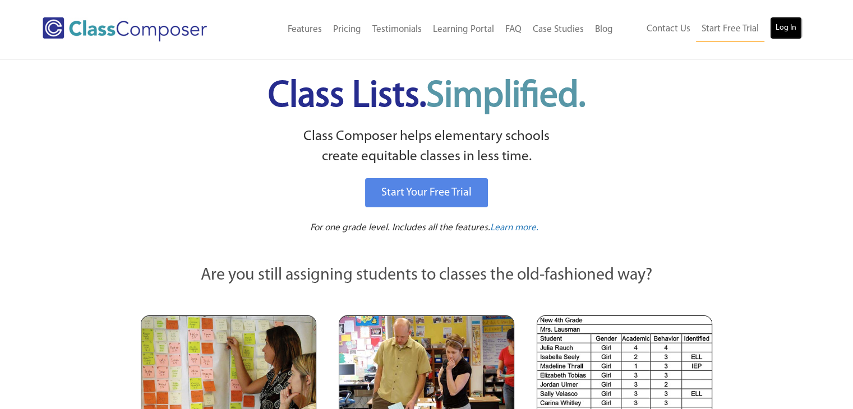
click at [772, 39] on link "Log In" at bounding box center [786, 28] width 32 height 22
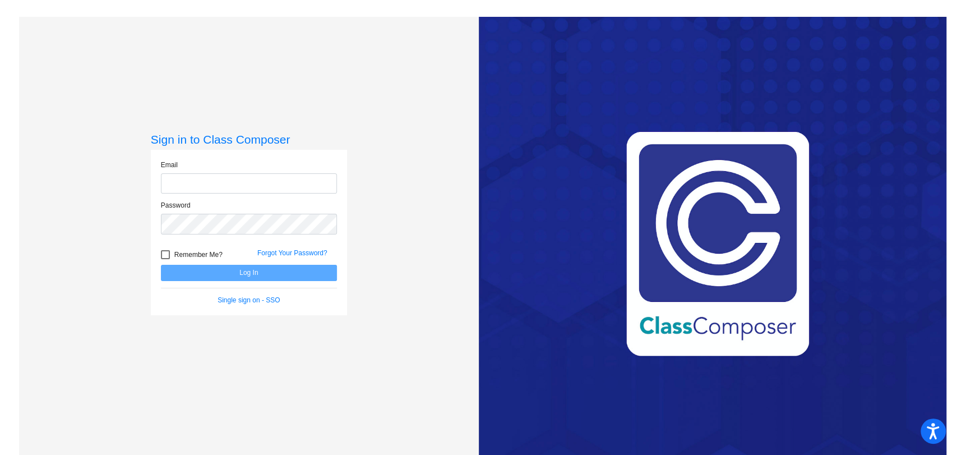
type input "[PERSON_NAME][EMAIL_ADDRESS][DOMAIN_NAME]"
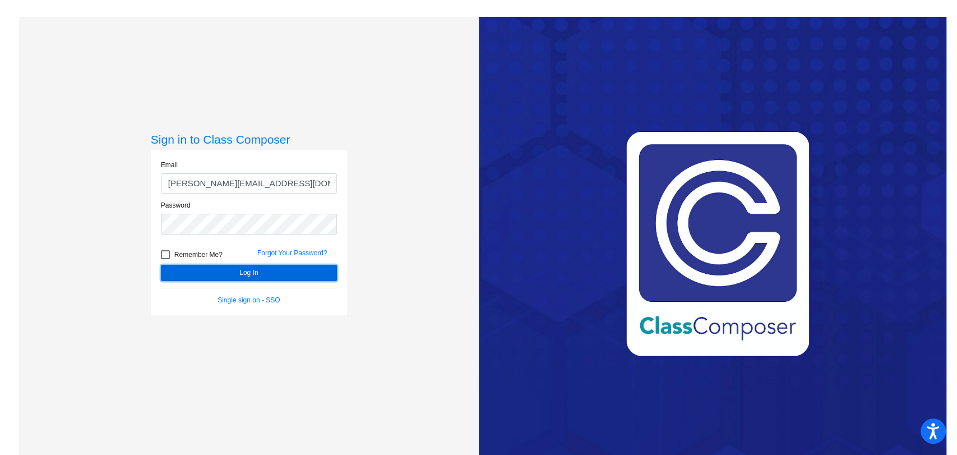
click at [184, 279] on button "Log In" at bounding box center [249, 273] width 176 height 16
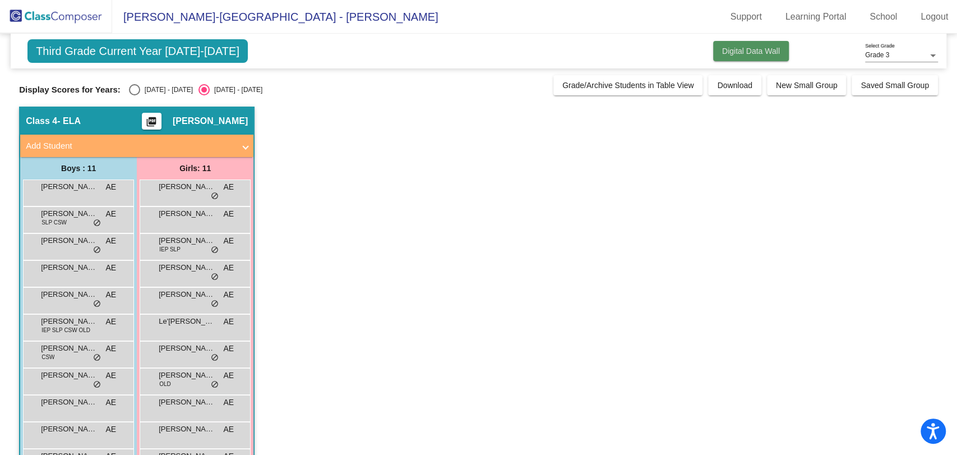
click at [731, 45] on button "Digital Data Wall" at bounding box center [751, 51] width 76 height 20
click at [156, 86] on div "2024 - 2025" at bounding box center [166, 90] width 53 height 10
click at [135, 95] on input "2024 - 2025" at bounding box center [134, 95] width 1 height 1
radio input "true"
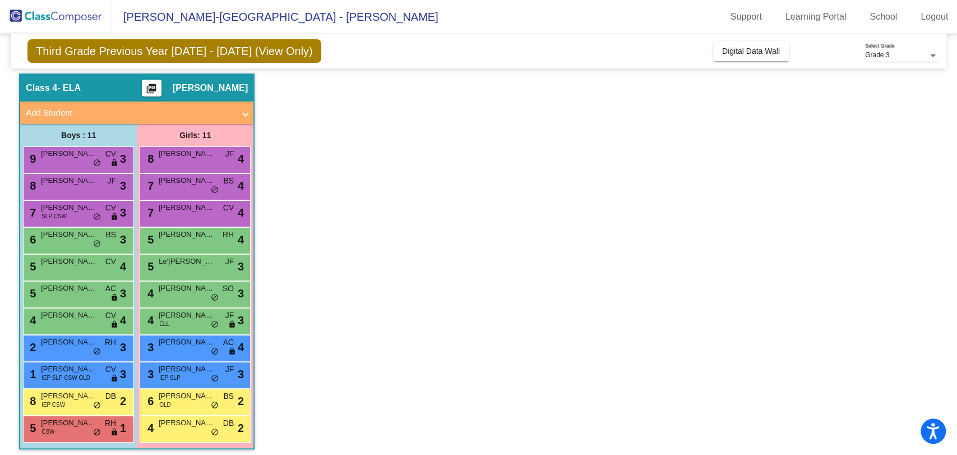
scroll to position [38, 0]
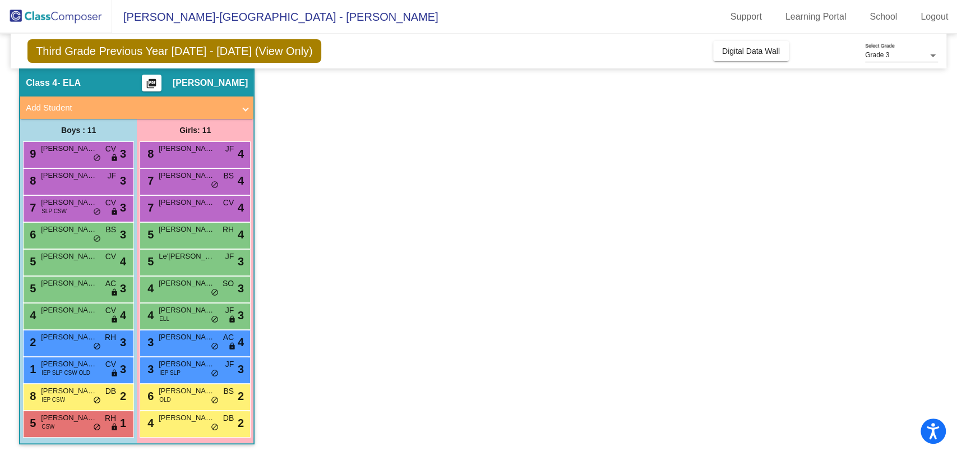
click at [483, 271] on app-classroom "Class 4 - ELA picture_as_pdf Amy Eichten Add Student First Name Last Name Stude…" at bounding box center [478, 261] width 919 height 387
click at [56, 390] on span "Wesley Bergevin" at bounding box center [69, 390] width 56 height 11
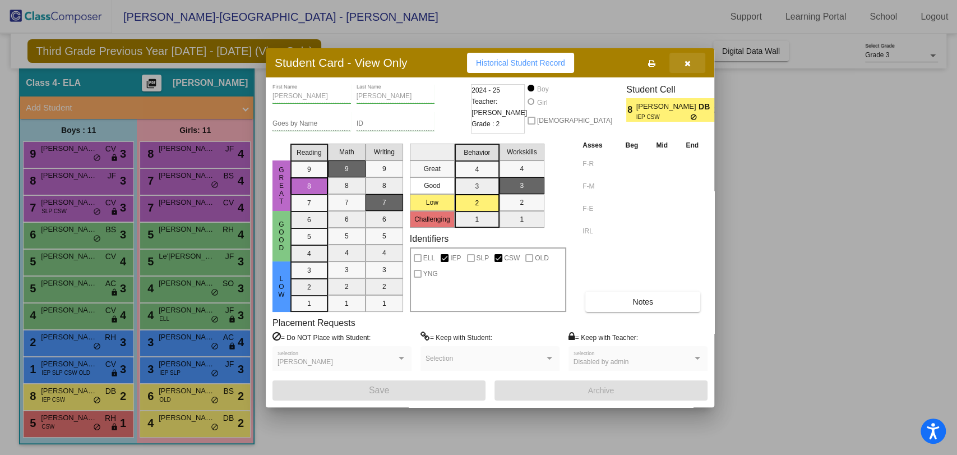
click at [695, 62] on button "button" at bounding box center [687, 63] width 36 height 20
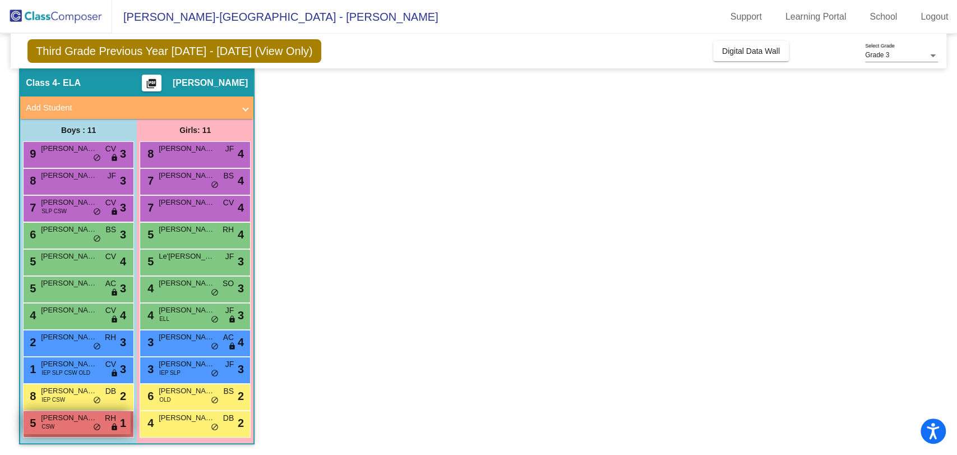
click at [103, 414] on div "5 Greyson Jurrens CSW RH lock do_not_disturb_alt 1" at bounding box center [77, 422] width 107 height 23
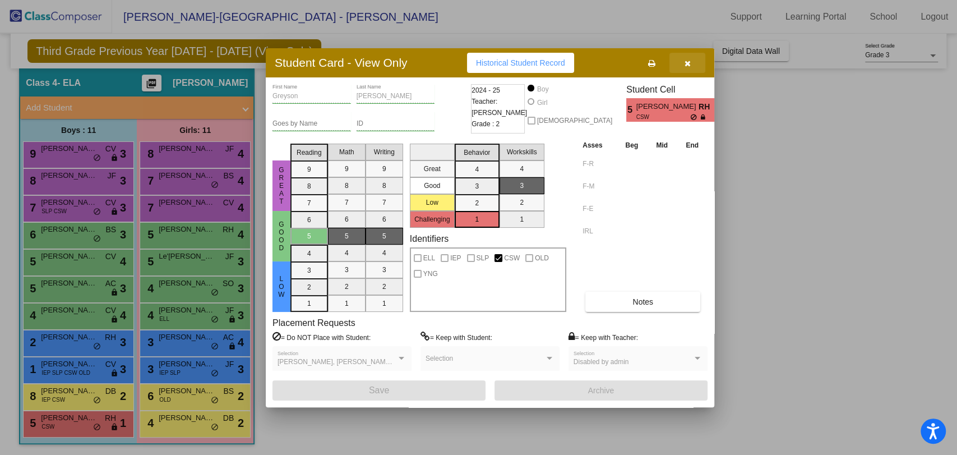
click at [687, 62] on icon "button" at bounding box center [688, 63] width 6 height 8
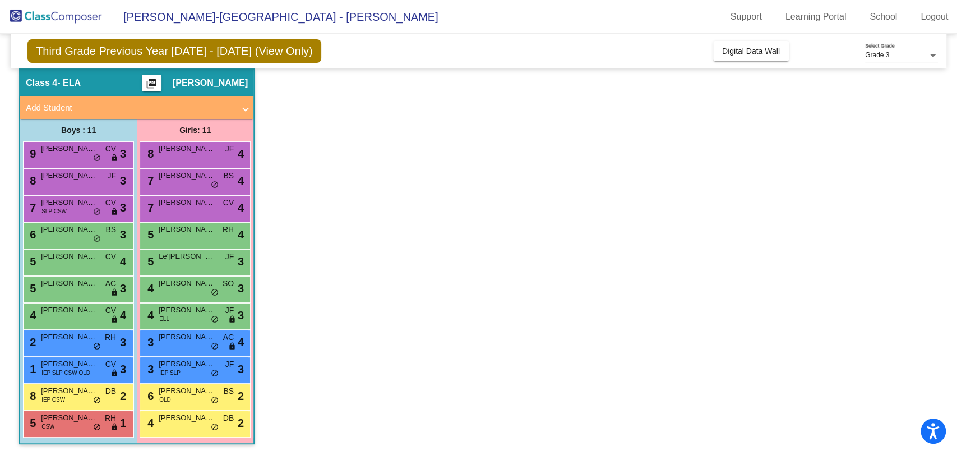
click at [606, 243] on app-classroom "Class 4 - ELA picture_as_pdf Amy Eichten Add Student First Name Last Name Stude…" at bounding box center [478, 261] width 919 height 387
drag, startPoint x: 773, startPoint y: 41, endPoint x: 478, endPoint y: 70, distance: 296.4
click at [478, 70] on app-classroom "Class 4 - ELA picture_as_pdf Amy Eichten Add Student First Name Last Name Stude…" at bounding box center [478, 261] width 919 height 387
click at [730, 58] on button "Digital Data Wall" at bounding box center [751, 51] width 76 height 20
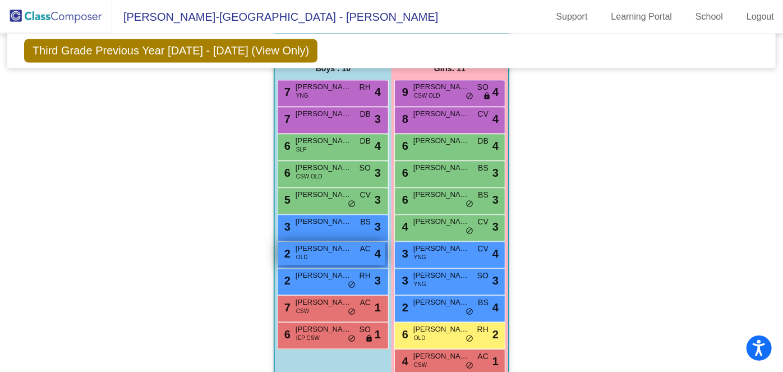
scroll to position [1082, 0]
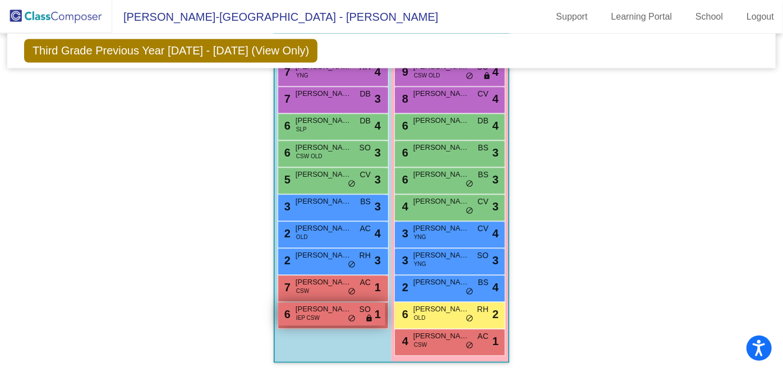
click at [355, 315] on span "do_not_disturb_alt" at bounding box center [352, 319] width 8 height 9
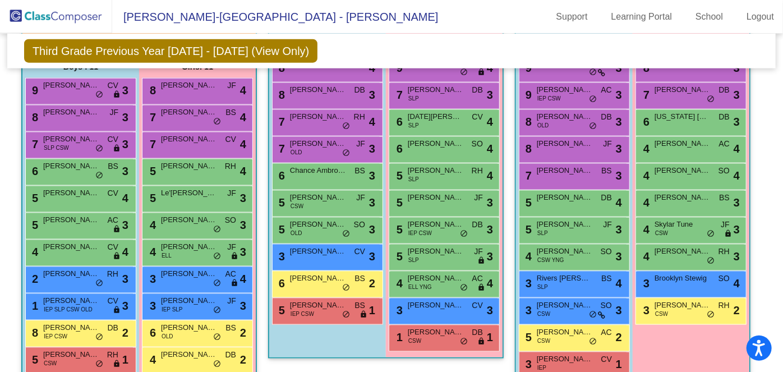
scroll to position [715, 0]
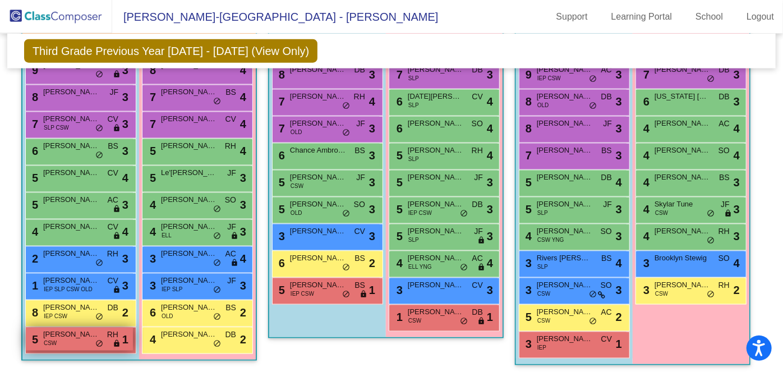
click at [118, 329] on span "RH" at bounding box center [112, 335] width 11 height 12
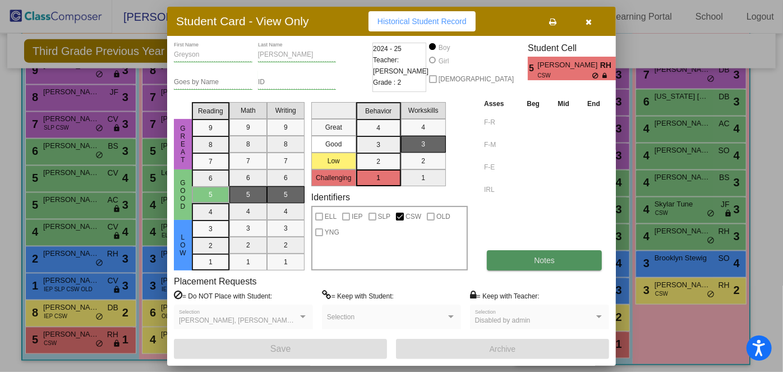
click at [544, 258] on span "Notes" at bounding box center [544, 260] width 21 height 9
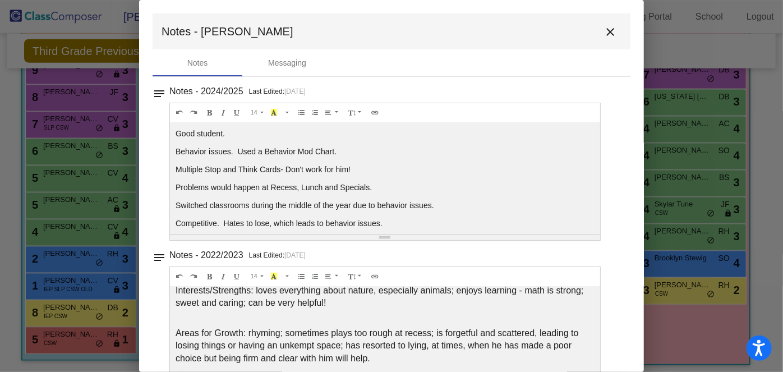
scroll to position [0, 0]
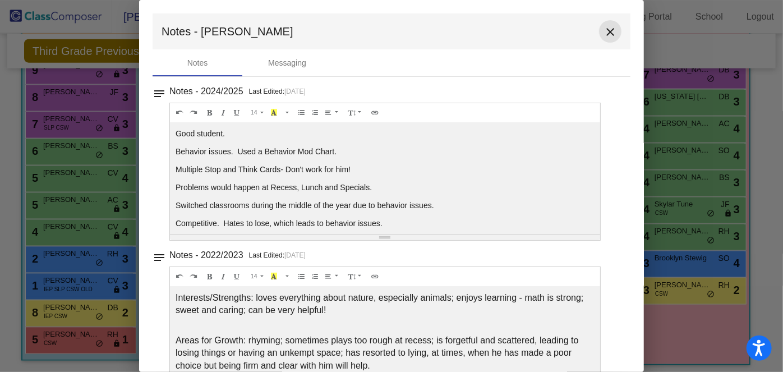
click at [603, 38] on mat-icon "close" at bounding box center [609, 31] width 13 height 13
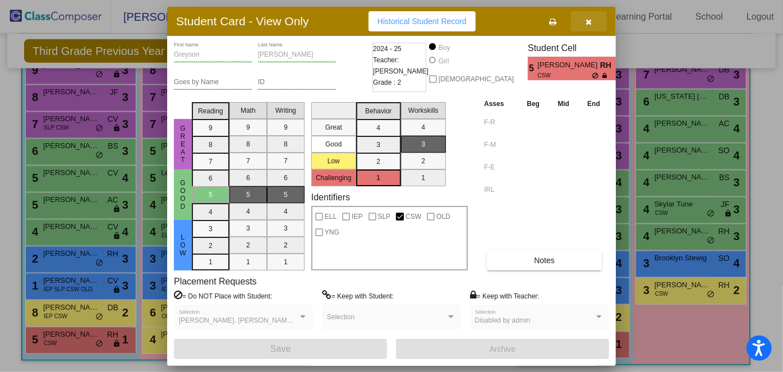
click at [583, 29] on button "button" at bounding box center [589, 21] width 36 height 20
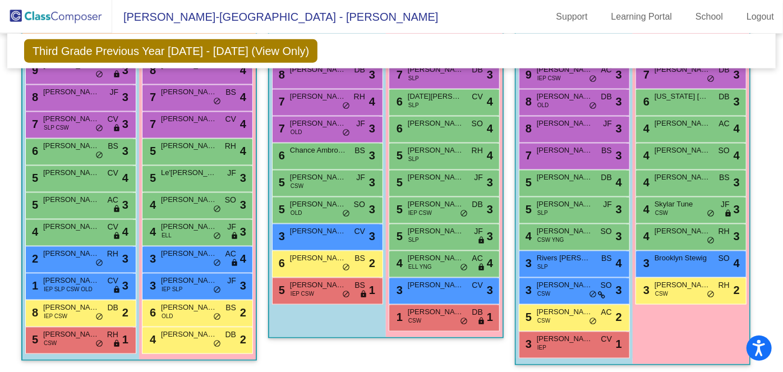
click at [7, 296] on mat-sidenav-content "Grade 3 Select Grade Third Grade Previous Year 2024 - 2025 (View Only) Add, Mov…" at bounding box center [391, 203] width 783 height 338
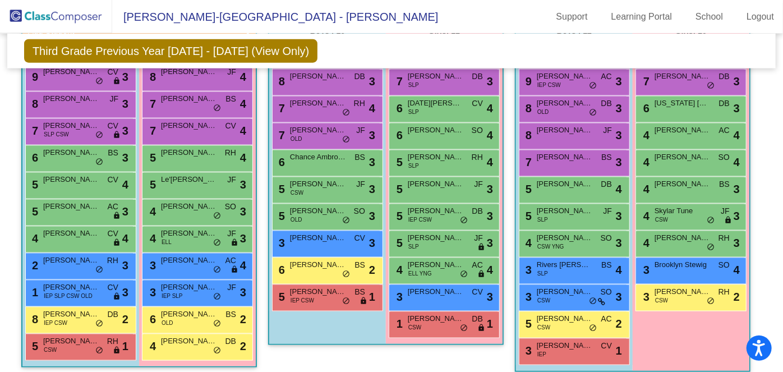
scroll to position [705, 0]
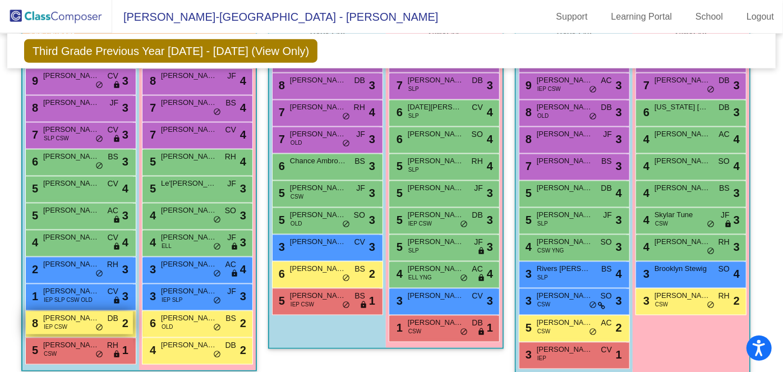
click at [67, 327] on span "IEP CSW" at bounding box center [56, 326] width 24 height 8
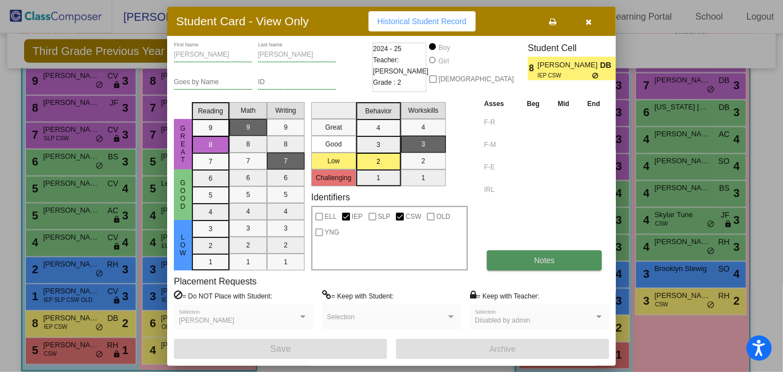
click at [529, 265] on button "Notes" at bounding box center [544, 260] width 115 height 20
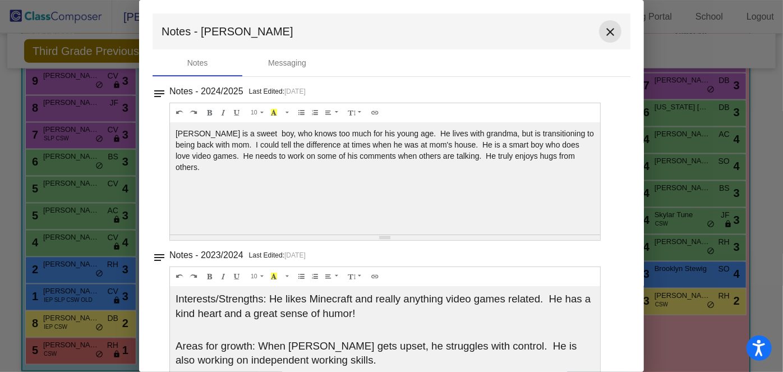
click at [608, 27] on mat-icon "close" at bounding box center [609, 31] width 13 height 13
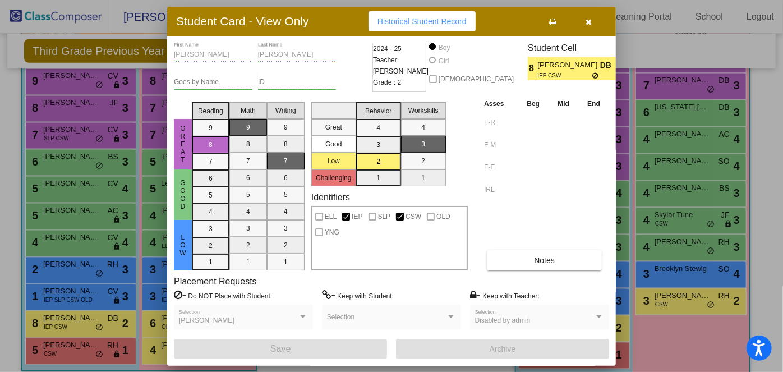
click at [594, 26] on button "button" at bounding box center [589, 21] width 36 height 20
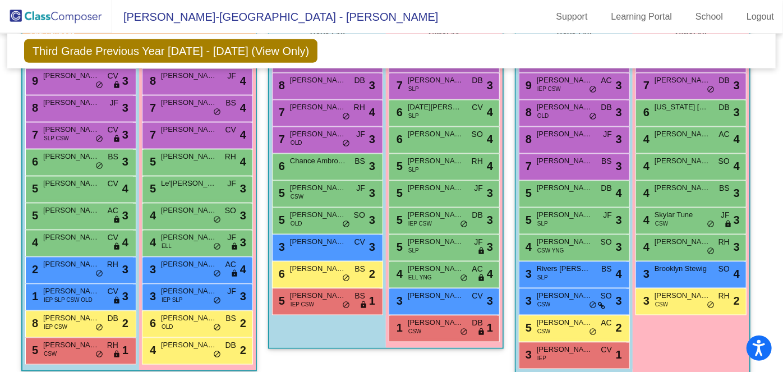
scroll to position [698, 0]
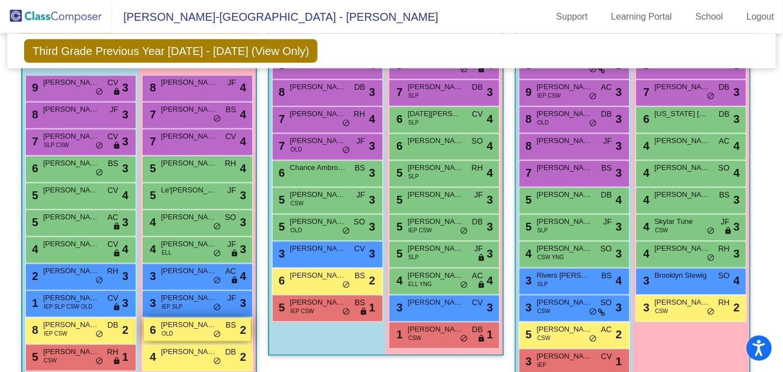
click at [251, 329] on div "6 Naomi Thomas OLD BS lock do_not_disturb_alt 2" at bounding box center [197, 329] width 107 height 23
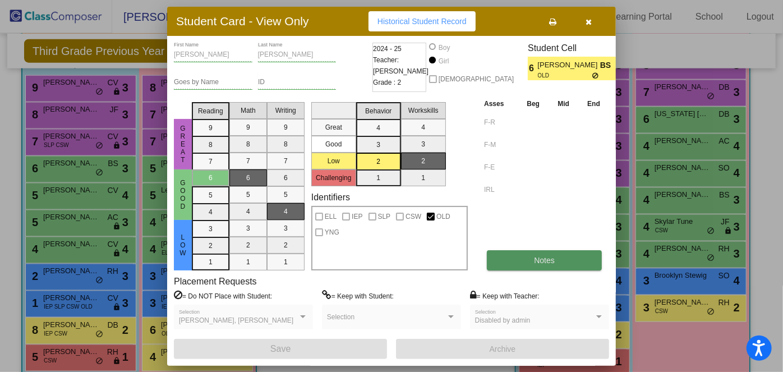
click at [514, 253] on button "Notes" at bounding box center [544, 260] width 115 height 20
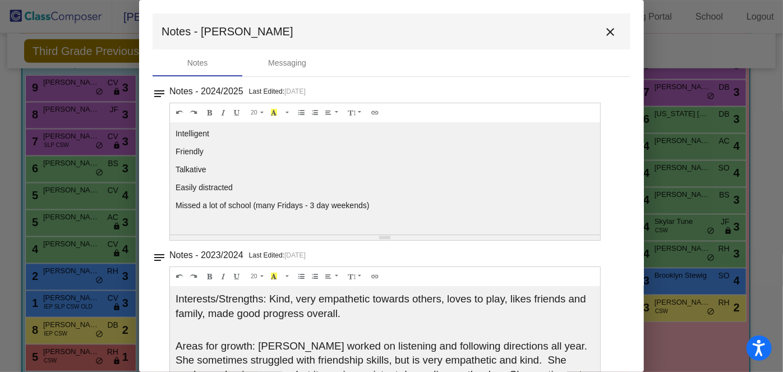
click at [607, 31] on mat-icon "close" at bounding box center [609, 31] width 13 height 13
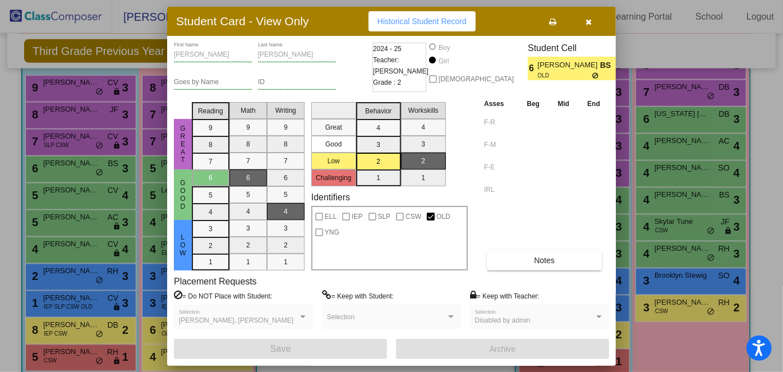
click at [586, 35] on div "Student Card - View Only Historical Student Record" at bounding box center [391, 21] width 449 height 29
click at [587, 31] on div "Student Card - View Only Historical Student Record" at bounding box center [391, 21] width 449 height 29
click at [587, 27] on button "button" at bounding box center [589, 21] width 36 height 20
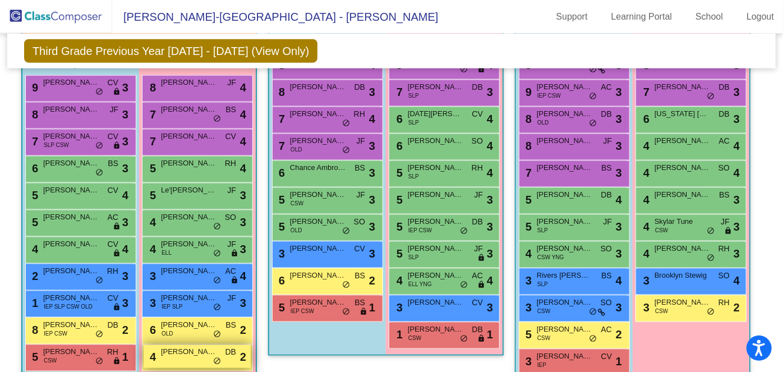
click at [217, 353] on span "Jacquelyn Bartley" at bounding box center [189, 351] width 56 height 11
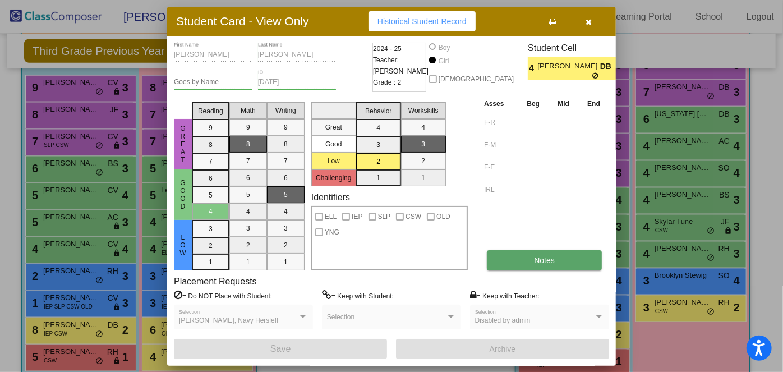
click at [530, 269] on button "Notes" at bounding box center [544, 260] width 115 height 20
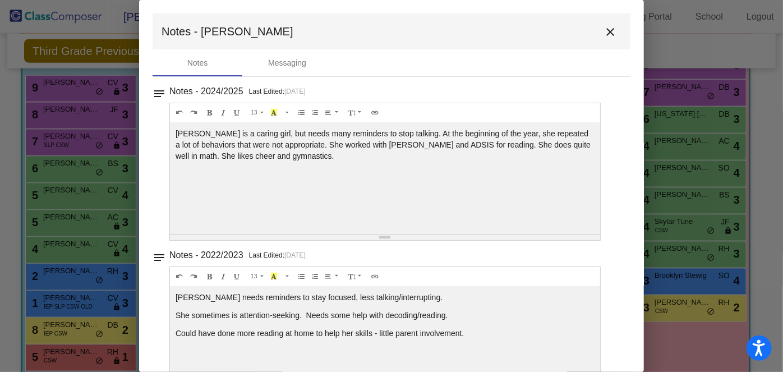
click at [598, 41] on mat-toolbar "Notes - Jacquelyn close" at bounding box center [392, 31] width 478 height 36
click at [603, 33] on mat-icon "close" at bounding box center [609, 31] width 13 height 13
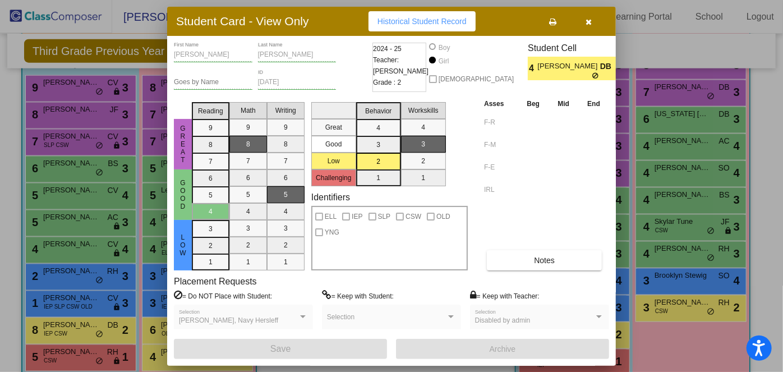
click at [574, 3] on div at bounding box center [391, 186] width 783 height 372
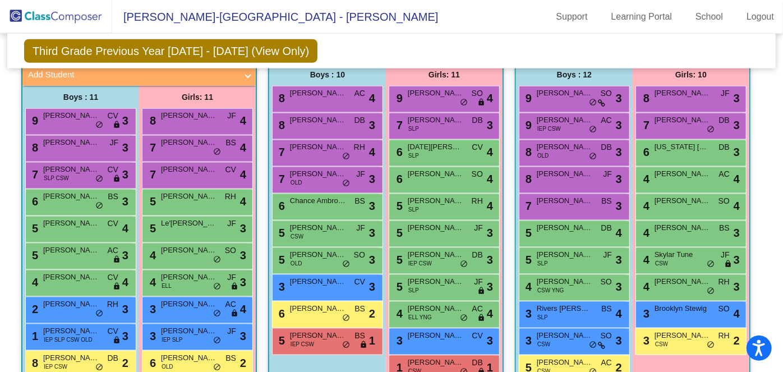
scroll to position [665, 0]
click at [217, 143] on span "Mya Ferson" at bounding box center [189, 142] width 56 height 11
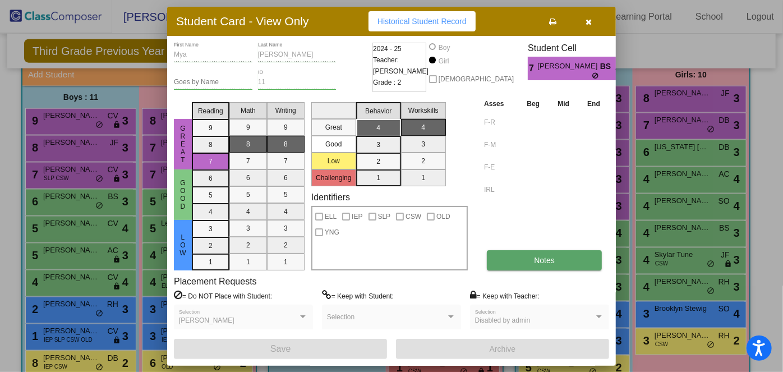
click at [492, 256] on button "Notes" at bounding box center [544, 260] width 115 height 20
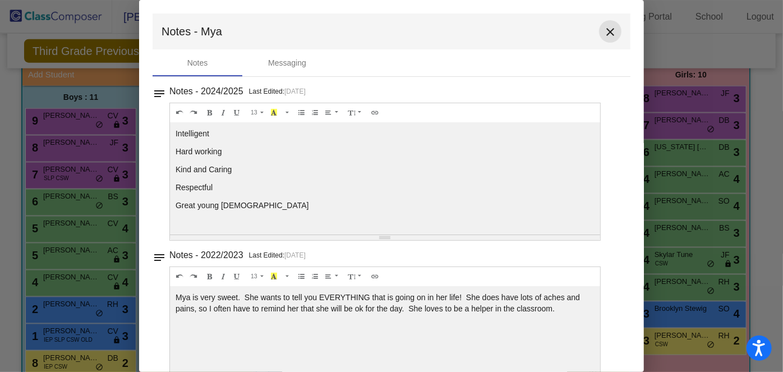
click at [607, 35] on mat-icon "close" at bounding box center [609, 31] width 13 height 13
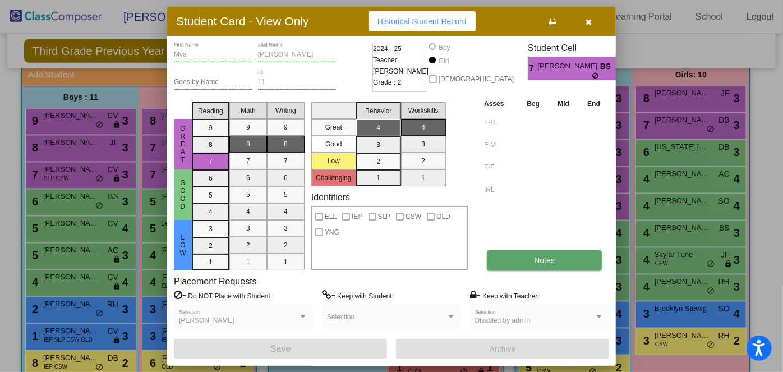
click at [532, 262] on button "Notes" at bounding box center [544, 260] width 115 height 20
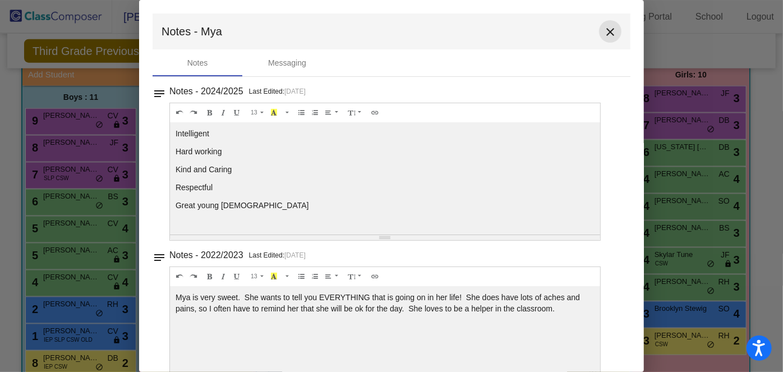
click at [603, 36] on mat-icon "close" at bounding box center [609, 31] width 13 height 13
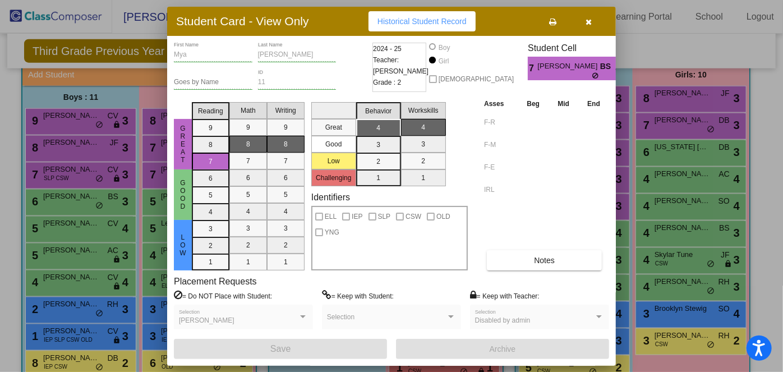
click at [597, 24] on button "button" at bounding box center [589, 21] width 36 height 20
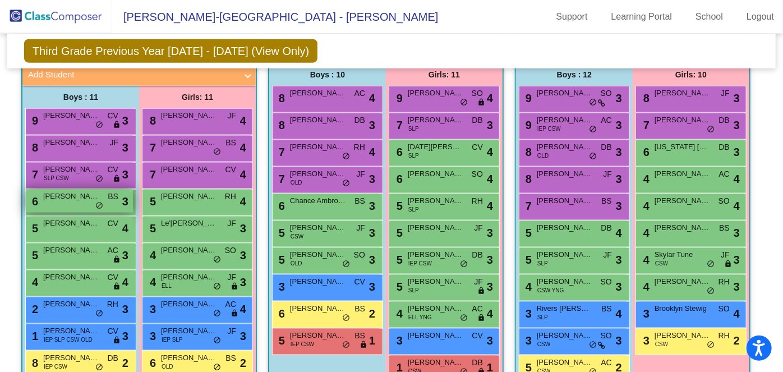
click at [133, 206] on div "6 Levi Meek BS lock do_not_disturb_alt 3" at bounding box center [79, 201] width 107 height 23
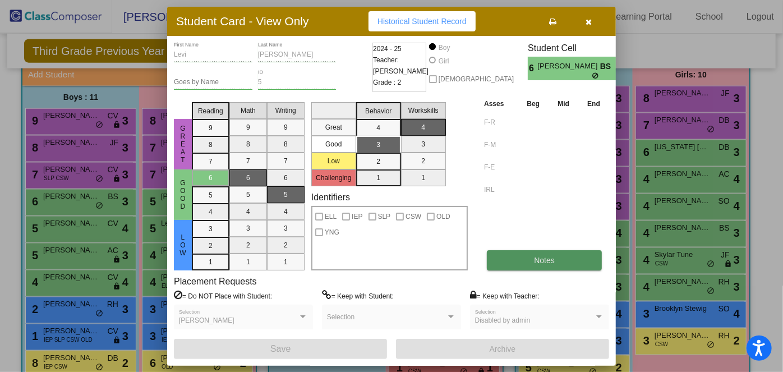
click at [490, 259] on button "Notes" at bounding box center [544, 260] width 115 height 20
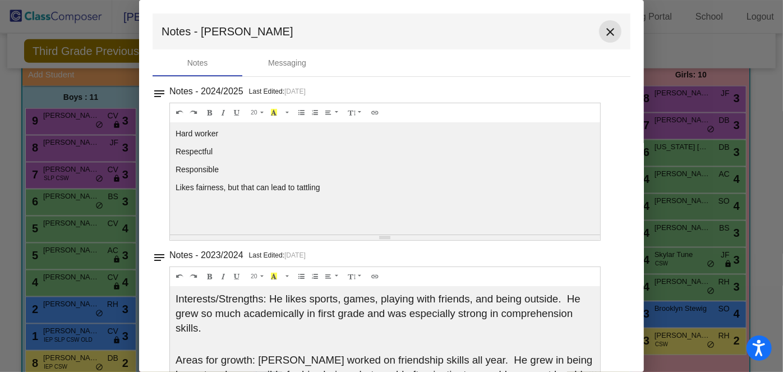
click at [602, 39] on button "close" at bounding box center [610, 31] width 22 height 22
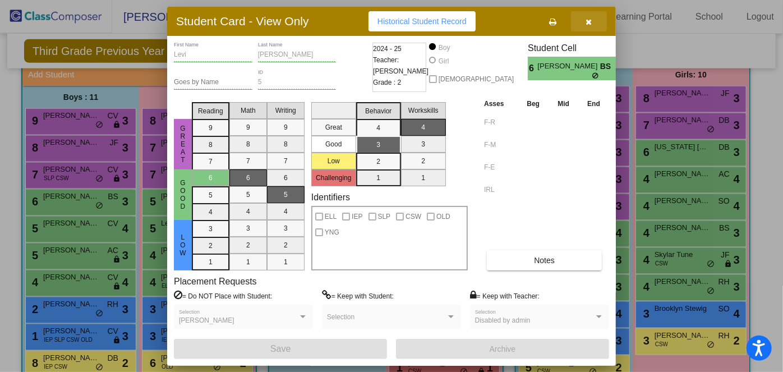
click at [597, 29] on button "button" at bounding box center [589, 21] width 36 height 20
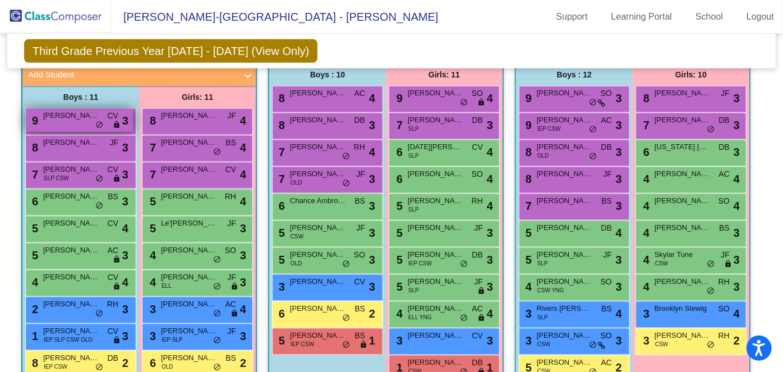
click at [133, 125] on div "9 Graham Ward CV lock do_not_disturb_alt 3" at bounding box center [79, 120] width 107 height 23
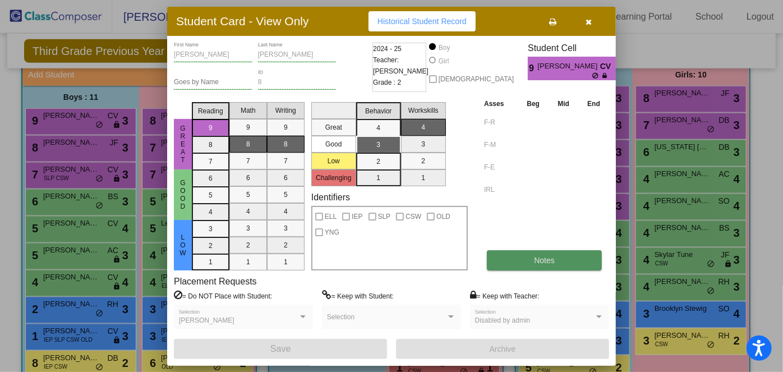
click at [544, 257] on span "Notes" at bounding box center [544, 260] width 21 height 9
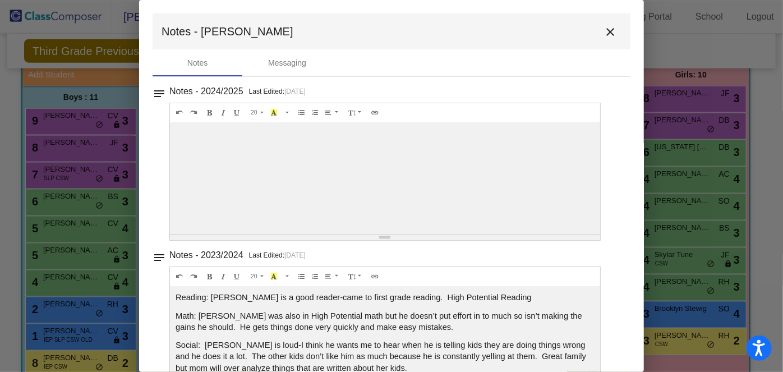
click at [483, 199] on div at bounding box center [385, 178] width 430 height 112
click at [599, 22] on button "close" at bounding box center [610, 31] width 22 height 22
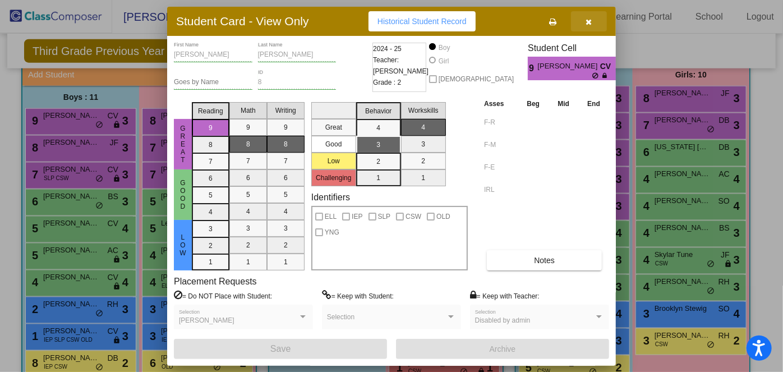
click at [592, 26] on button "button" at bounding box center [589, 21] width 36 height 20
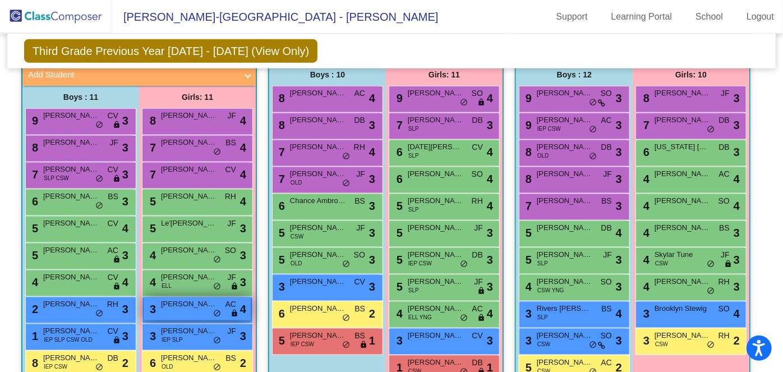
click at [251, 314] on div "3 Hannah Madery AC lock do_not_disturb_alt 4" at bounding box center [197, 308] width 107 height 23
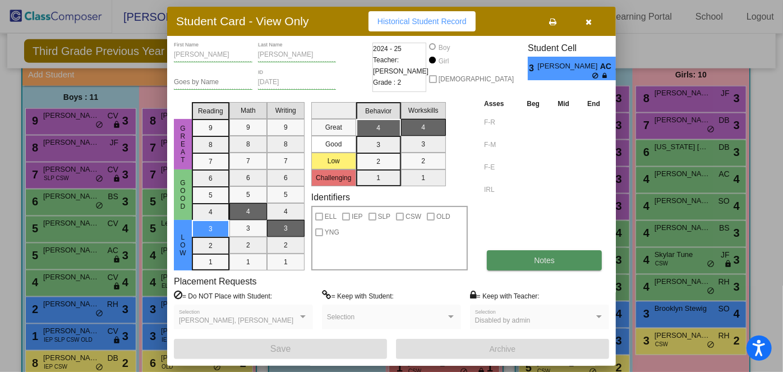
click at [504, 260] on button "Notes" at bounding box center [544, 260] width 115 height 20
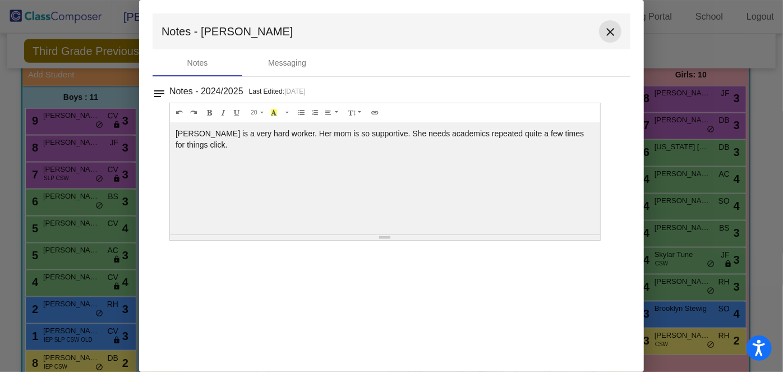
click at [611, 39] on button "close" at bounding box center [610, 31] width 22 height 22
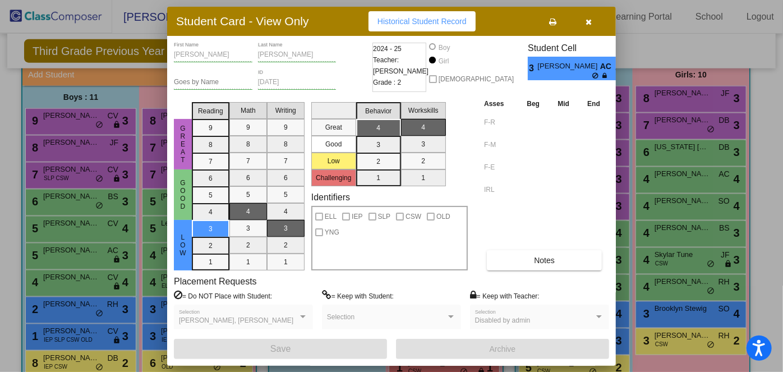
click at [599, 24] on button "button" at bounding box center [589, 21] width 36 height 20
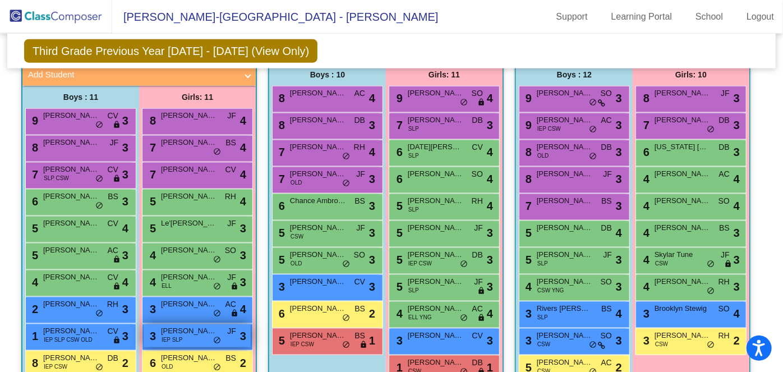
click at [156, 335] on span "3" at bounding box center [151, 336] width 9 height 12
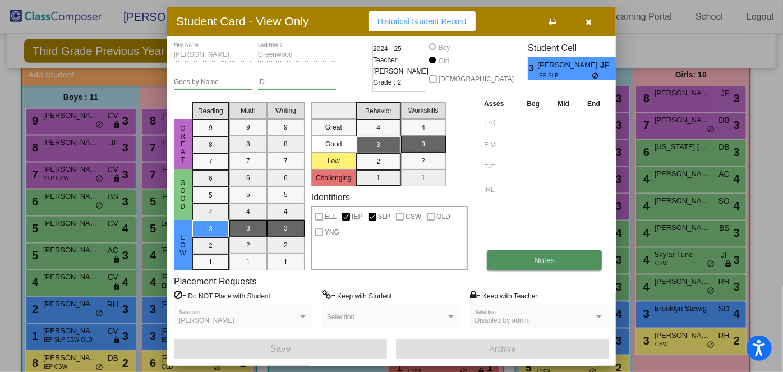
click at [536, 264] on span "Notes" at bounding box center [544, 260] width 21 height 9
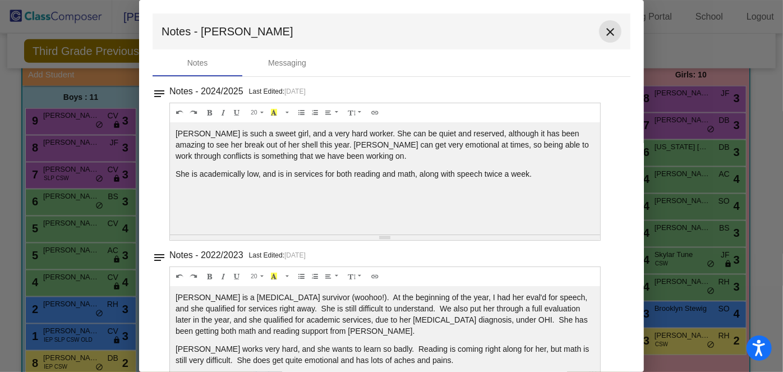
click at [605, 27] on mat-icon "close" at bounding box center [609, 31] width 13 height 13
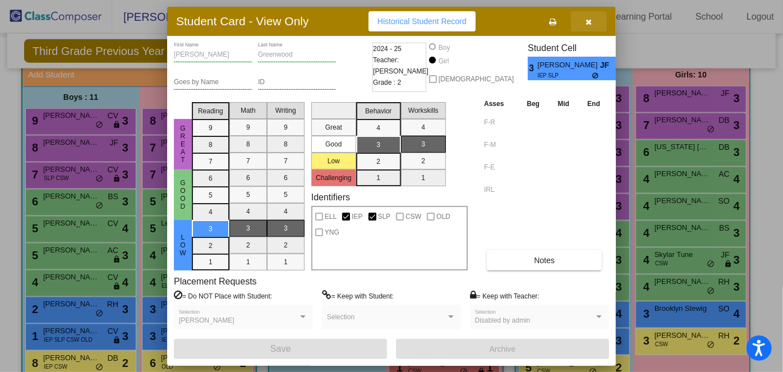
click at [599, 20] on button "button" at bounding box center [589, 21] width 36 height 20
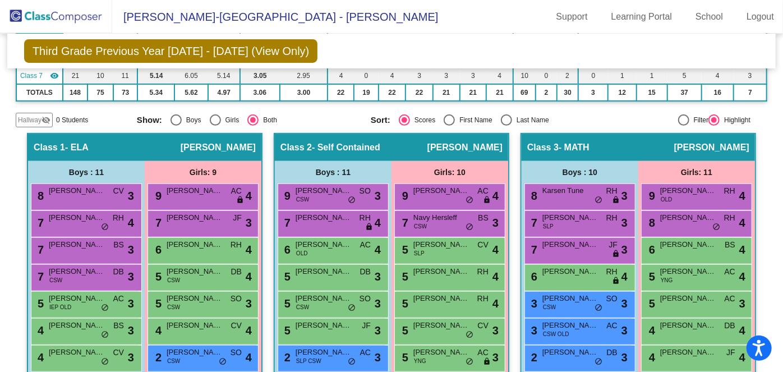
scroll to position [205, 0]
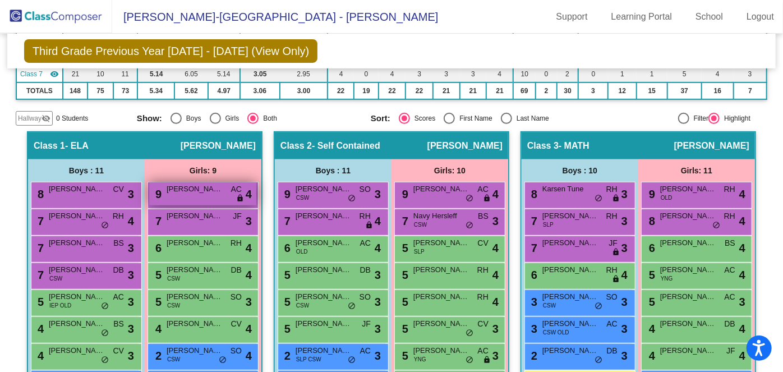
click at [256, 202] on div "9 Maria Ydstie AC lock do_not_disturb_alt 4" at bounding box center [202, 193] width 107 height 23
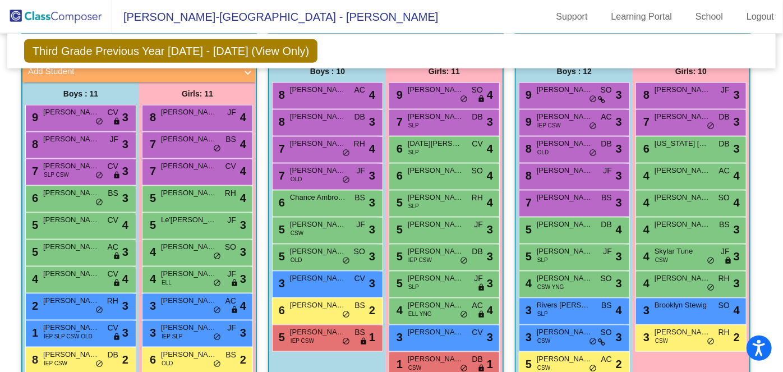
scroll to position [643, 0]
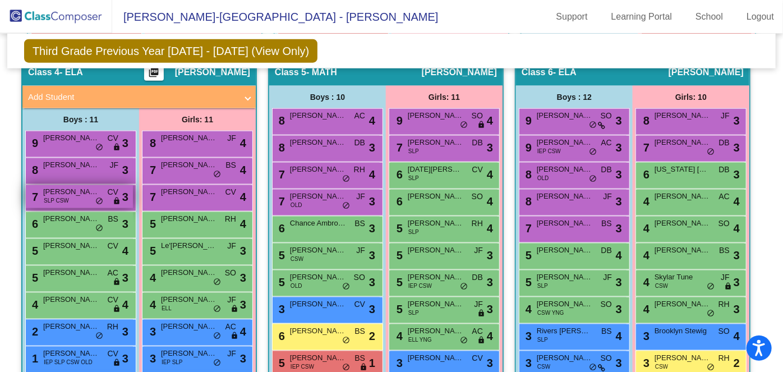
click at [69, 201] on span "SLP CSW" at bounding box center [56, 200] width 25 height 8
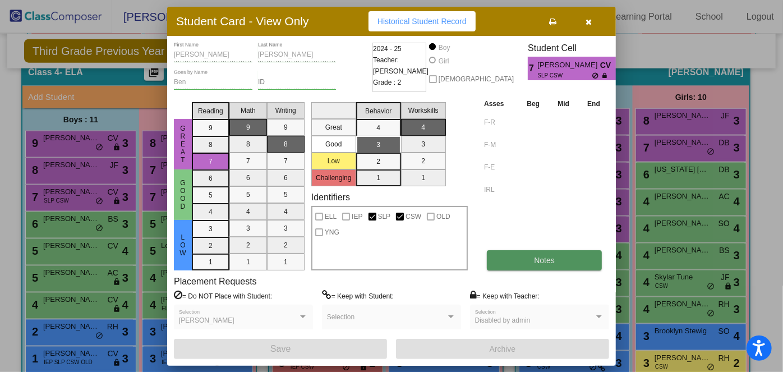
click at [533, 257] on button "Notes" at bounding box center [544, 260] width 115 height 20
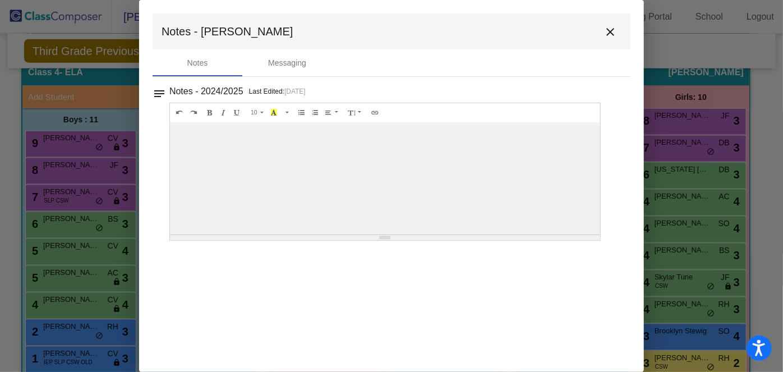
click at [325, 286] on mat-dialog-container "Notes - Benjamin close Notes Messaging notes Notes - 2024/2025 Last Edited: 8/1…" at bounding box center [391, 186] width 505 height 372
click at [325, 183] on div at bounding box center [385, 178] width 430 height 112
drag, startPoint x: 325, startPoint y: 183, endPoint x: 431, endPoint y: 129, distance: 118.6
click at [413, 141] on div at bounding box center [385, 178] width 430 height 112
click at [524, 71] on div "Notes Messaging" at bounding box center [392, 62] width 478 height 27
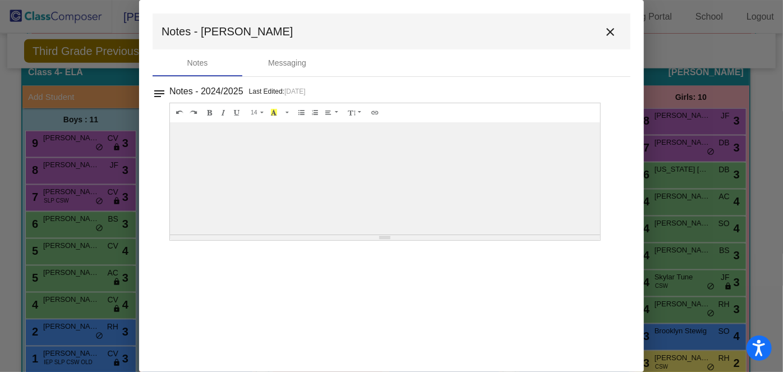
click at [621, 31] on mat-toolbar "Notes - Benjamin close" at bounding box center [392, 31] width 478 height 36
click at [610, 31] on mat-icon "close" at bounding box center [609, 31] width 13 height 13
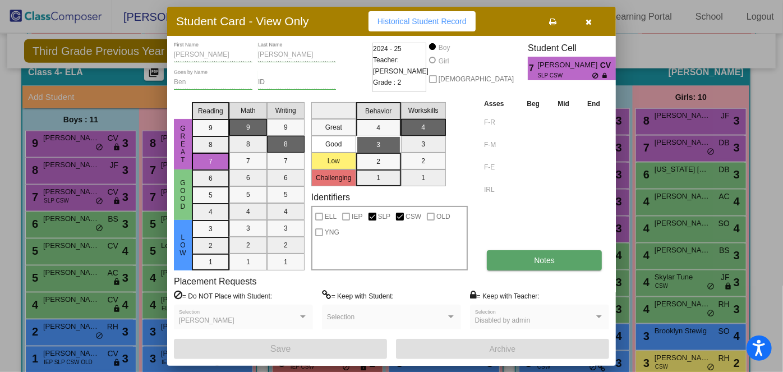
click at [558, 264] on button "Notes" at bounding box center [544, 260] width 115 height 20
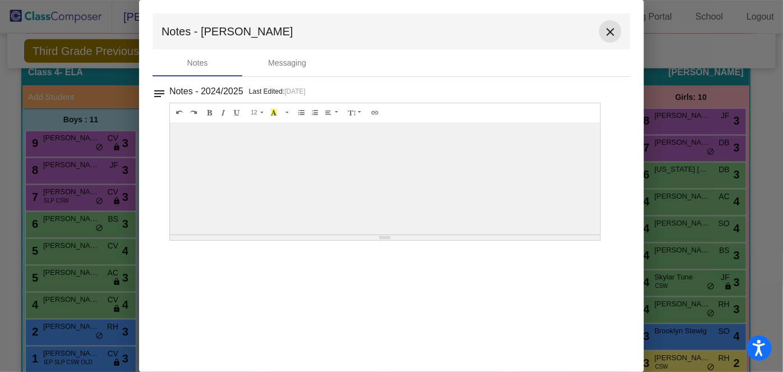
click at [610, 32] on mat-icon "close" at bounding box center [609, 31] width 13 height 13
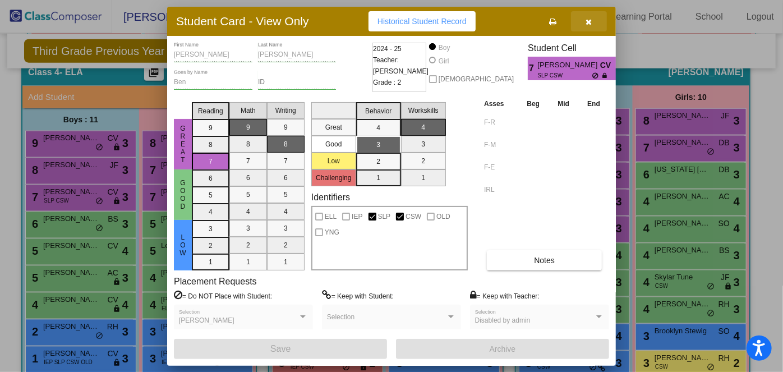
click at [591, 20] on icon "button" at bounding box center [589, 22] width 6 height 8
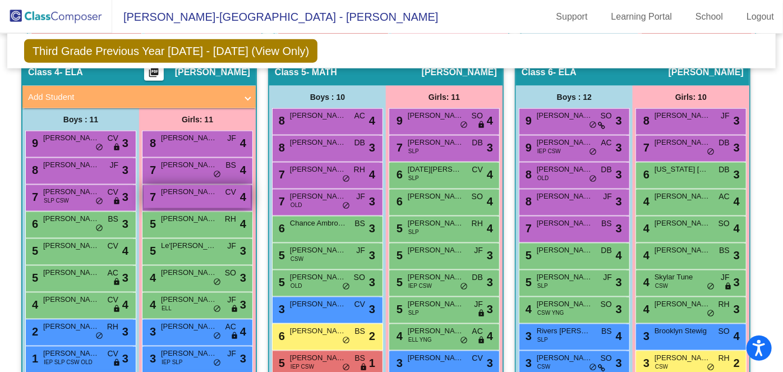
drag, startPoint x: 418, startPoint y: 298, endPoint x: 440, endPoint y: 196, distance: 104.4
click at [253, 196] on div "8 Ryleigh Johnson JF lock do_not_disturb_alt 4 7 Mya Ferson BS lock do_not_dist…" at bounding box center [197, 279] width 111 height 296
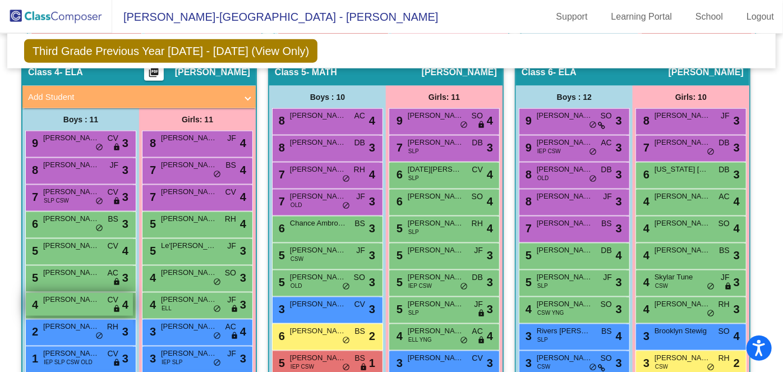
click at [133, 308] on div "4 Thomas Faller CV lock do_not_disturb_alt 4" at bounding box center [79, 304] width 107 height 23
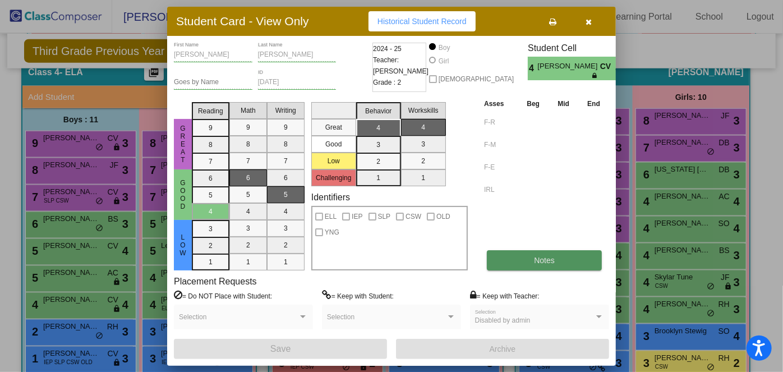
click at [508, 259] on button "Notes" at bounding box center [544, 260] width 115 height 20
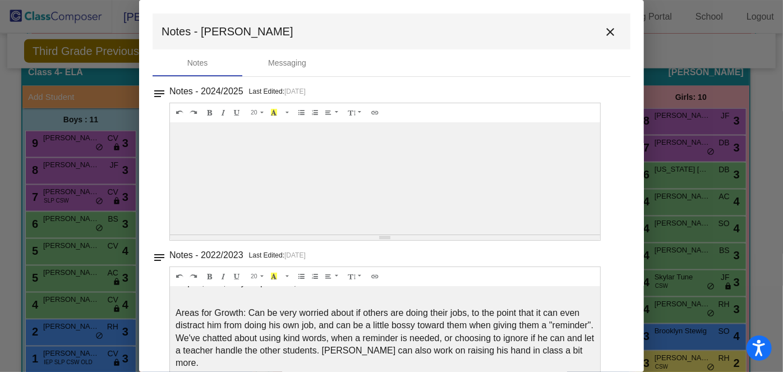
scroll to position [0, 0]
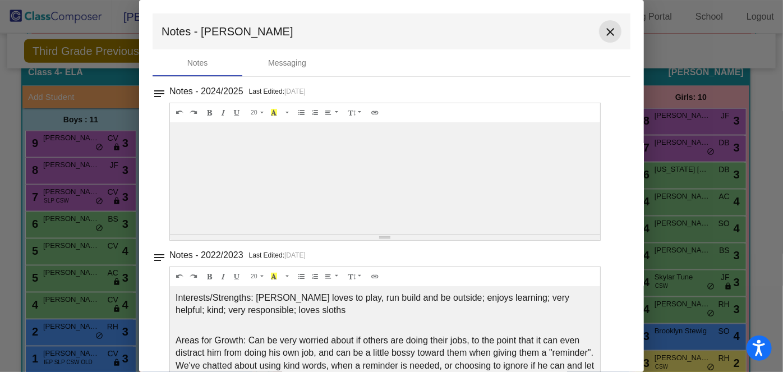
click at [603, 36] on mat-icon "close" at bounding box center [609, 31] width 13 height 13
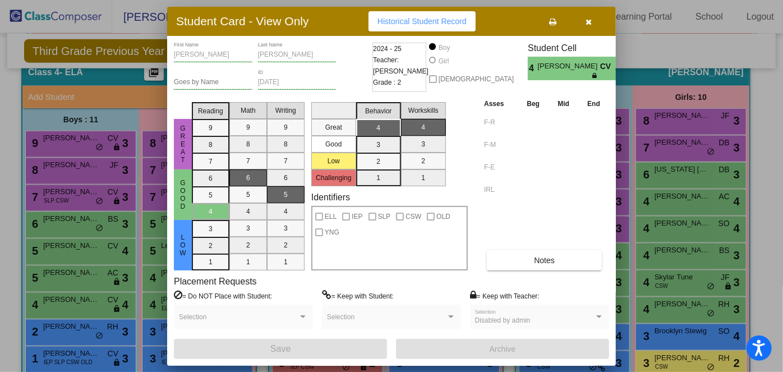
click at [593, 26] on button "button" at bounding box center [589, 21] width 36 height 20
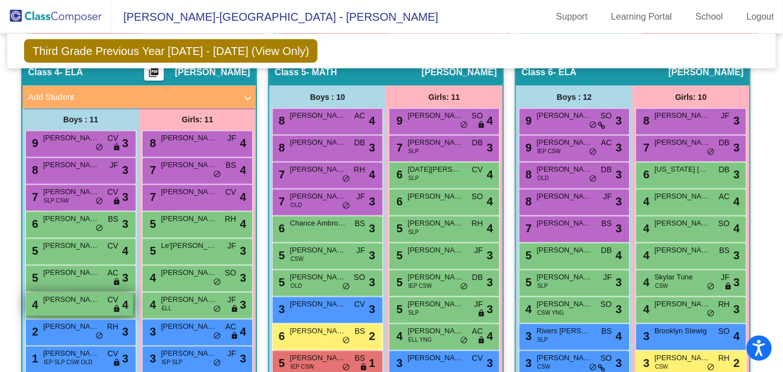
click at [133, 293] on div "4 Thomas Faller CV lock do_not_disturb_alt 4" at bounding box center [79, 304] width 107 height 23
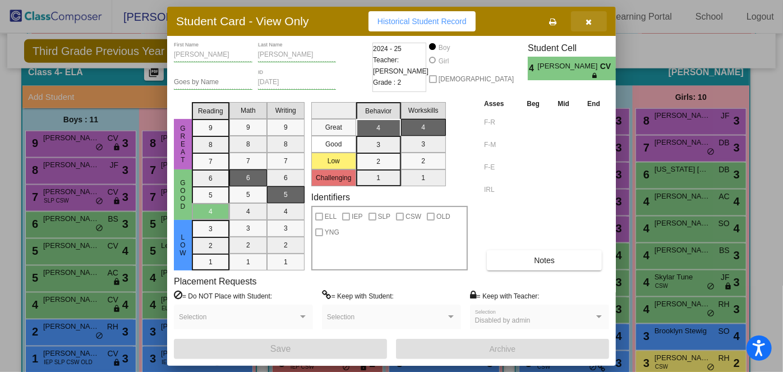
click at [595, 25] on button "button" at bounding box center [589, 21] width 36 height 20
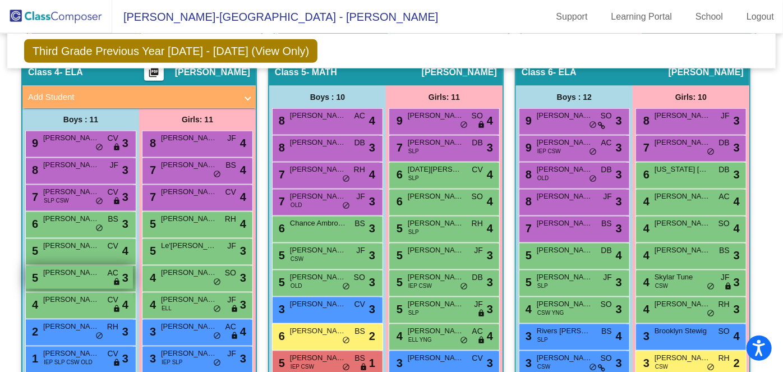
click at [99, 268] on span "Walter Schroden" at bounding box center [71, 272] width 56 height 11
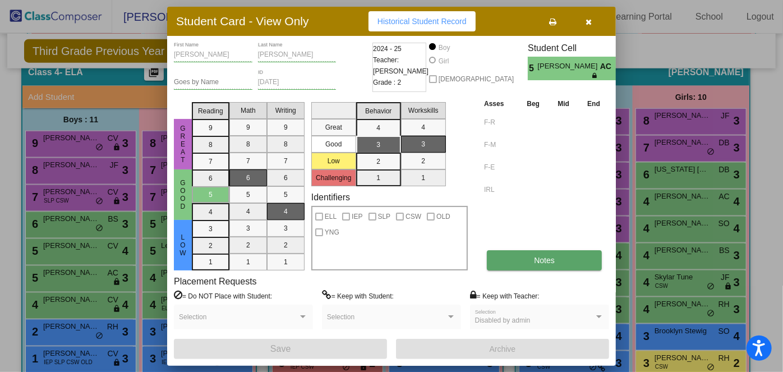
click at [529, 251] on button "Notes" at bounding box center [544, 260] width 115 height 20
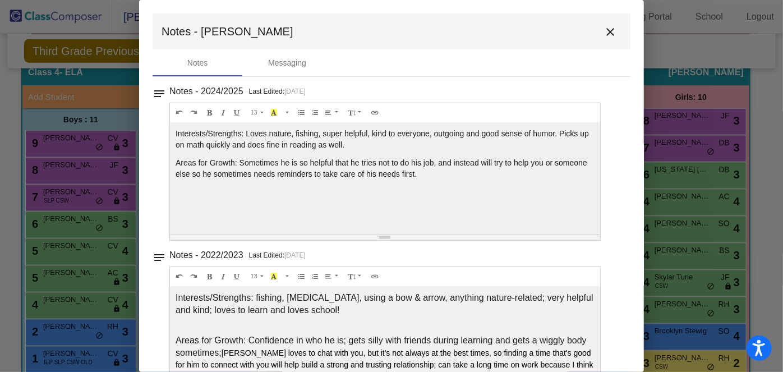
click at [584, 297] on p "Interests/Strengths: fishing, boating, using a bow & arrow, anything nature-rel…" at bounding box center [385, 304] width 419 height 25
click at [603, 35] on mat-icon "close" at bounding box center [609, 31] width 13 height 13
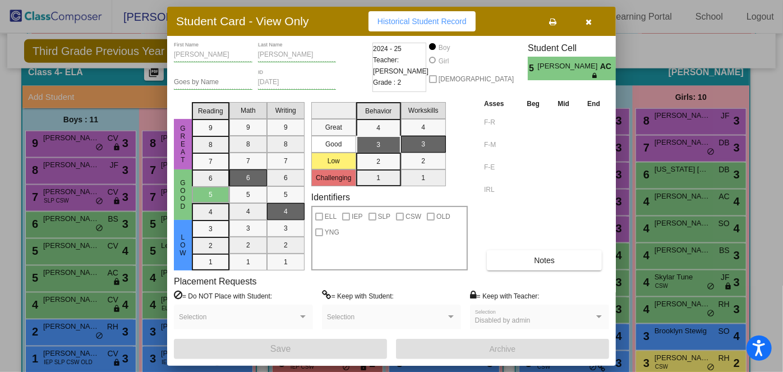
click at [590, 8] on div "Student Card - View Only Historical Student Record" at bounding box center [391, 21] width 449 height 29
click at [590, 16] on button "button" at bounding box center [589, 21] width 36 height 20
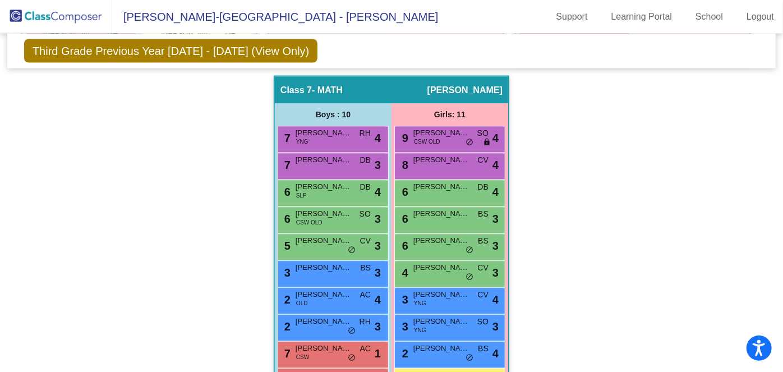
scroll to position [1028, 0]
